Goal: Task Accomplishment & Management: Use online tool/utility

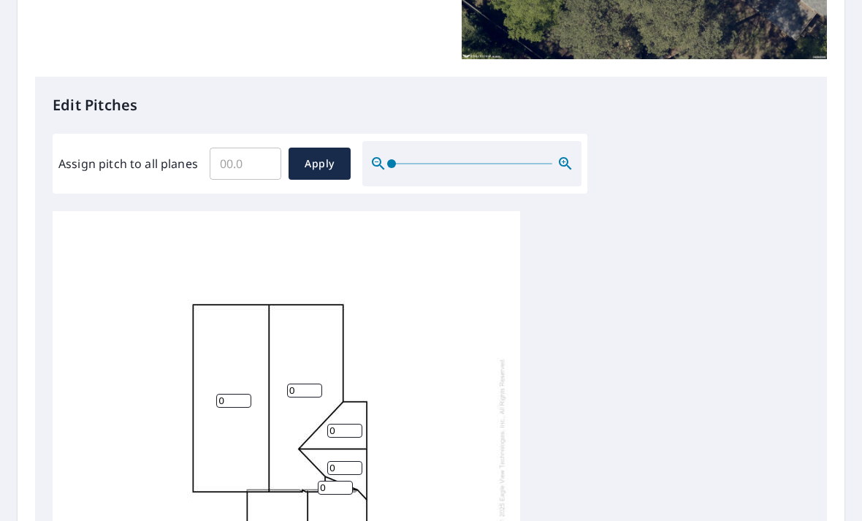
scroll to position [300, 0]
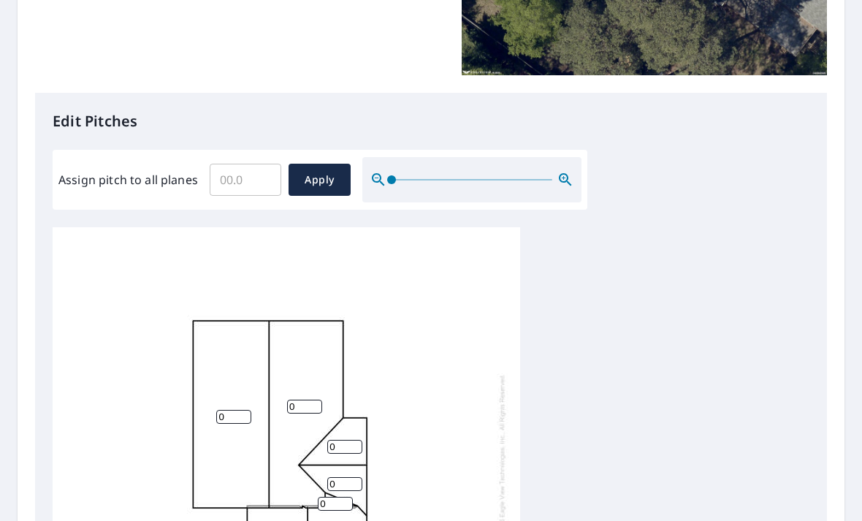
click at [268, 167] on input "Assign pitch to all planes" at bounding box center [246, 179] width 72 height 41
type input "5"
click at [320, 171] on span "Apply" at bounding box center [319, 180] width 39 height 18
type input "5"
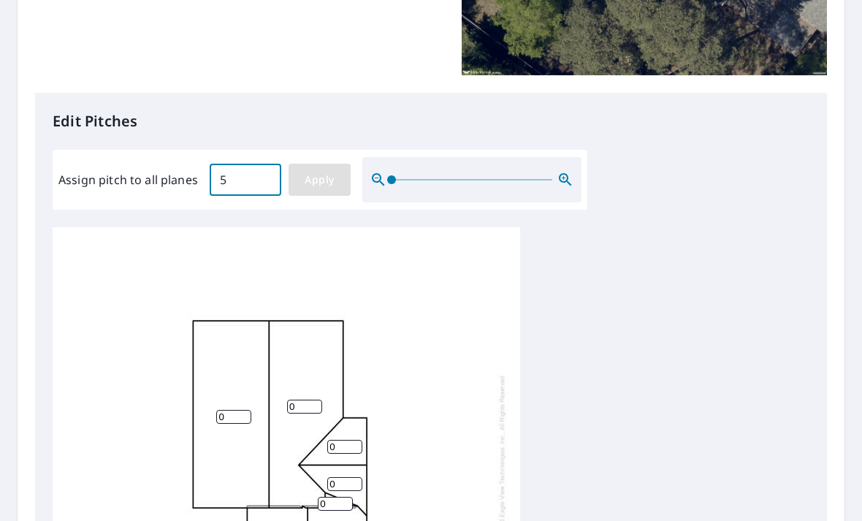
type input "5"
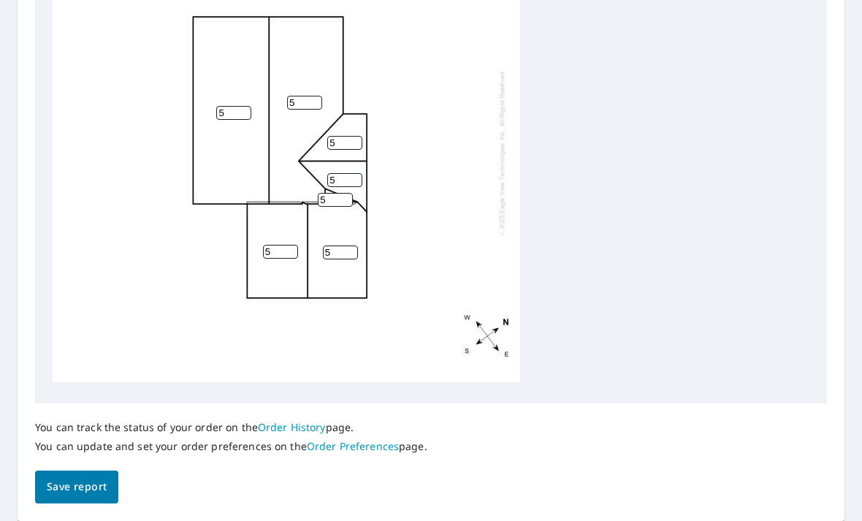
scroll to position [599, 0]
click at [98, 479] on span "Save report" at bounding box center [77, 488] width 60 height 18
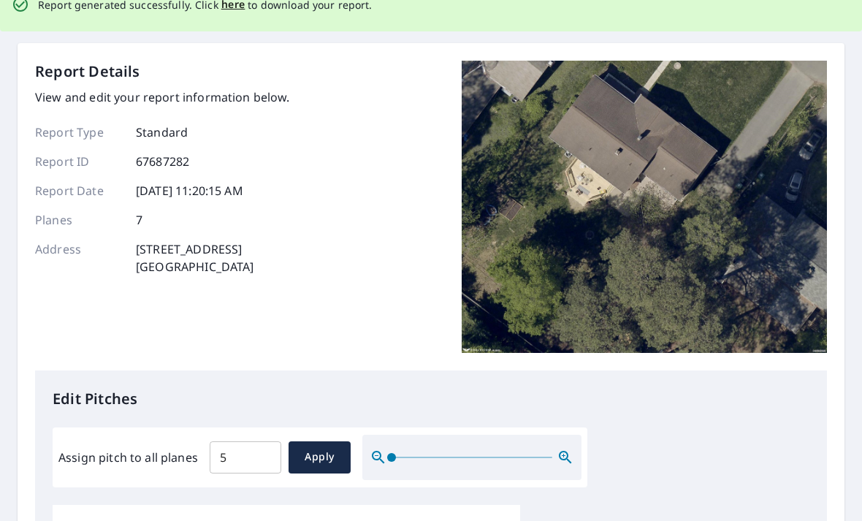
scroll to position [0, 0]
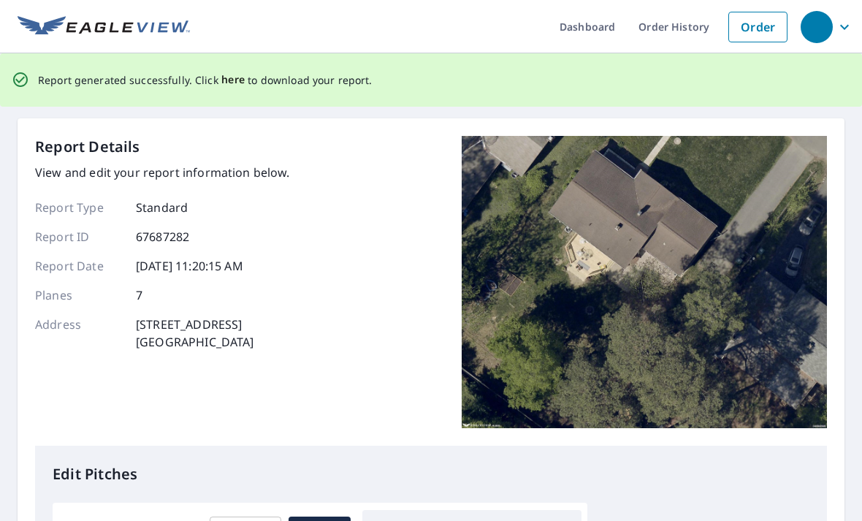
click at [231, 84] on span "here" at bounding box center [233, 80] width 24 height 18
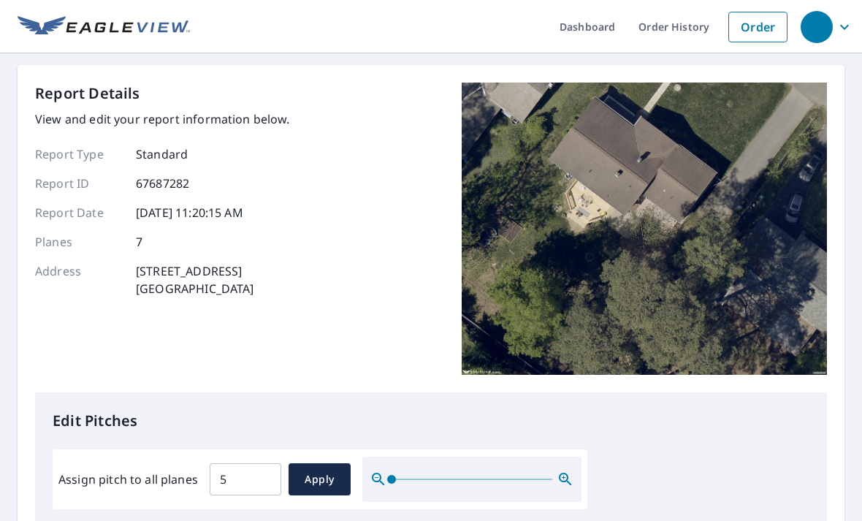
click at [558, 274] on img at bounding box center [644, 229] width 365 height 292
